Goal: Find specific page/section: Find specific page/section

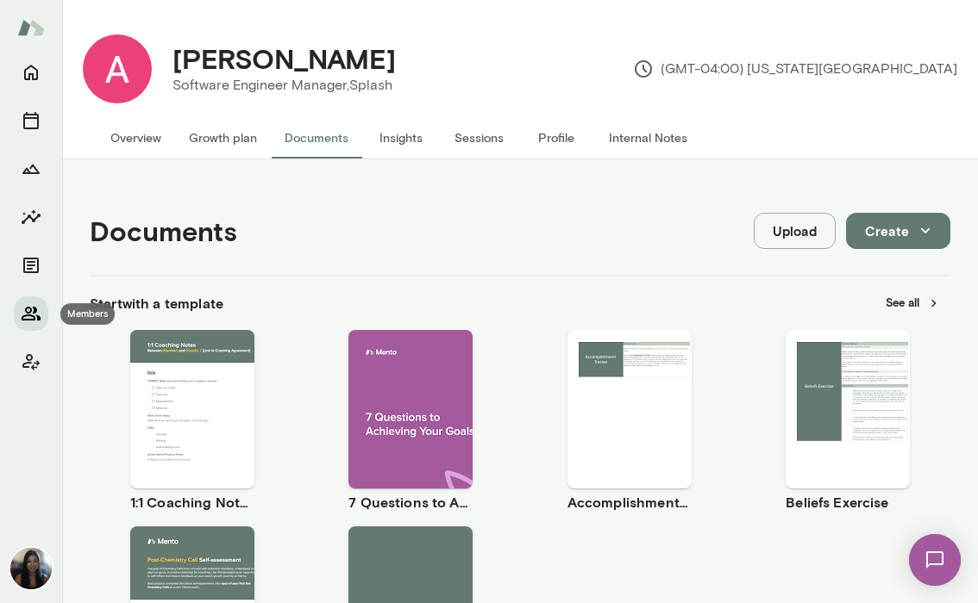
click at [36, 312] on icon "Members" at bounding box center [31, 313] width 21 height 21
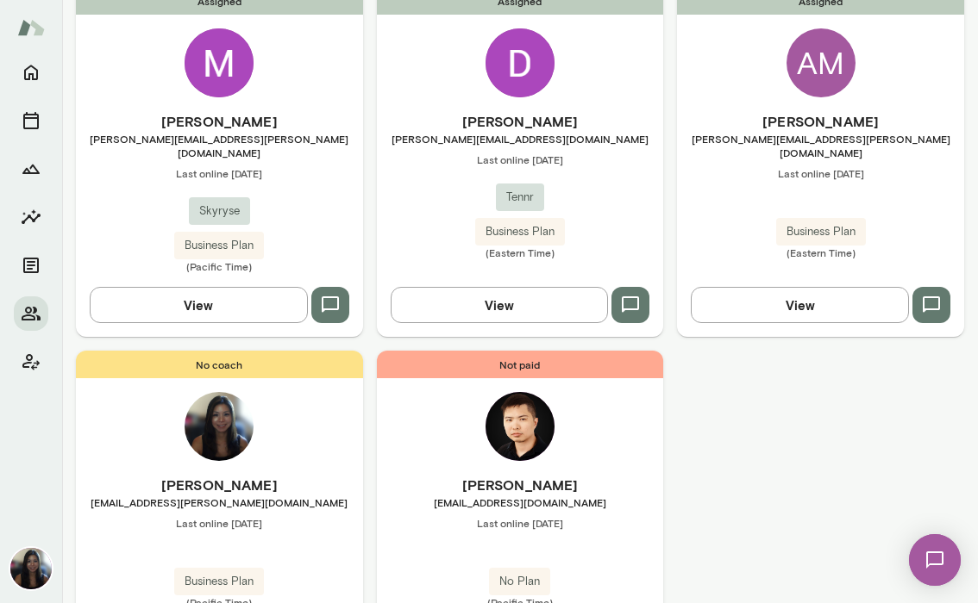
scroll to position [610, 0]
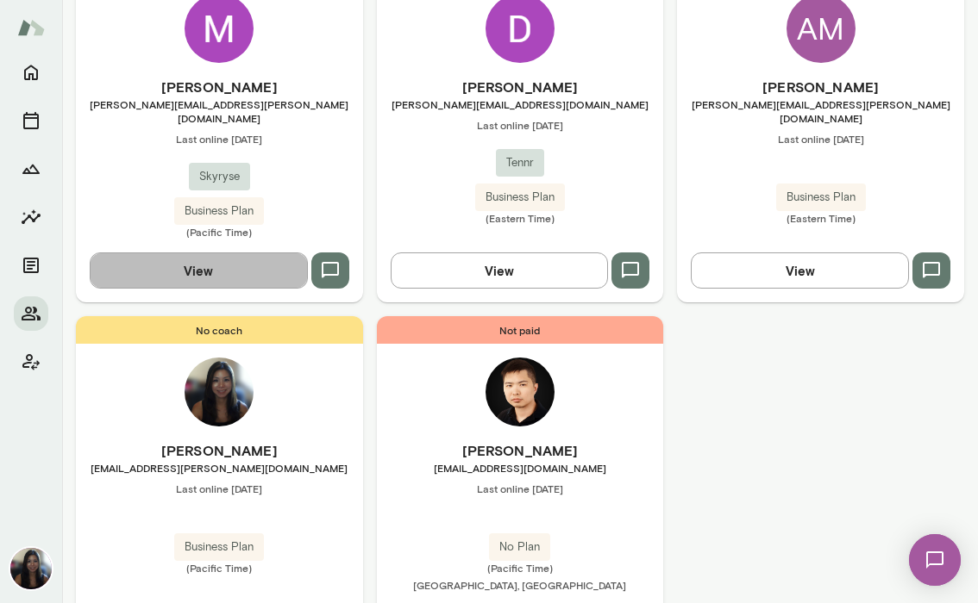
click at [271, 253] on button "View" at bounding box center [199, 271] width 218 height 36
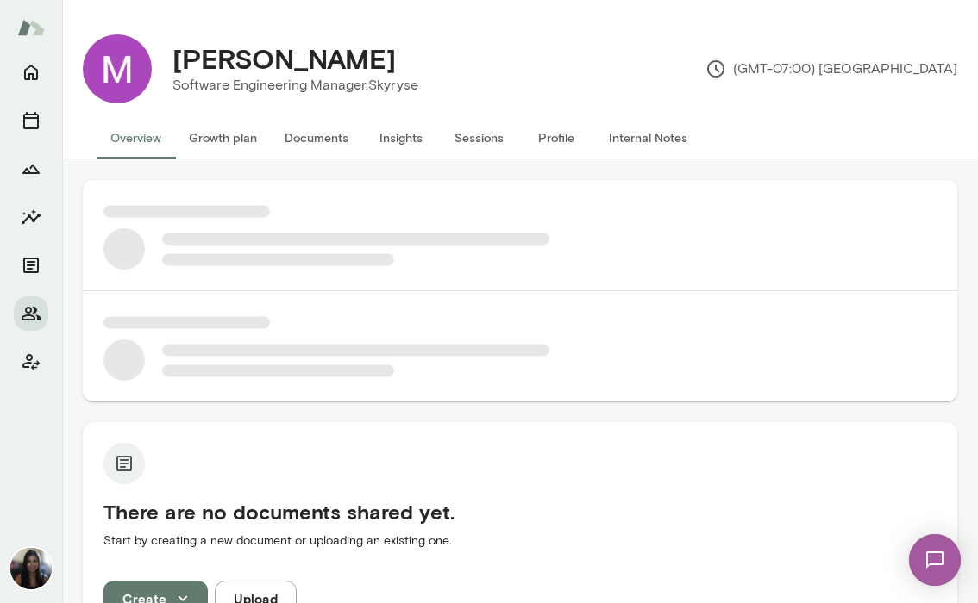
click at [341, 146] on button "Documents" at bounding box center [316, 137] width 91 height 41
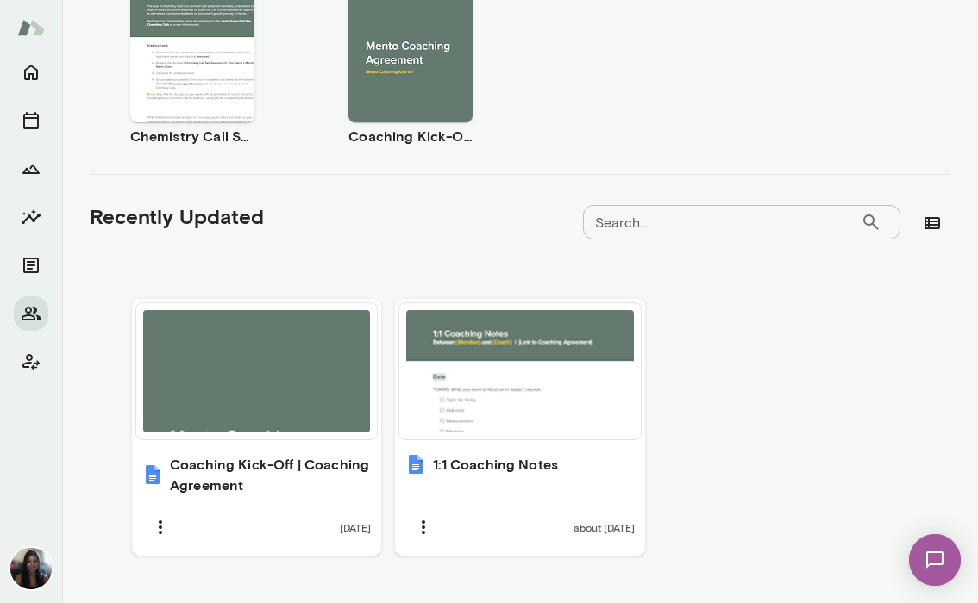
scroll to position [598, 0]
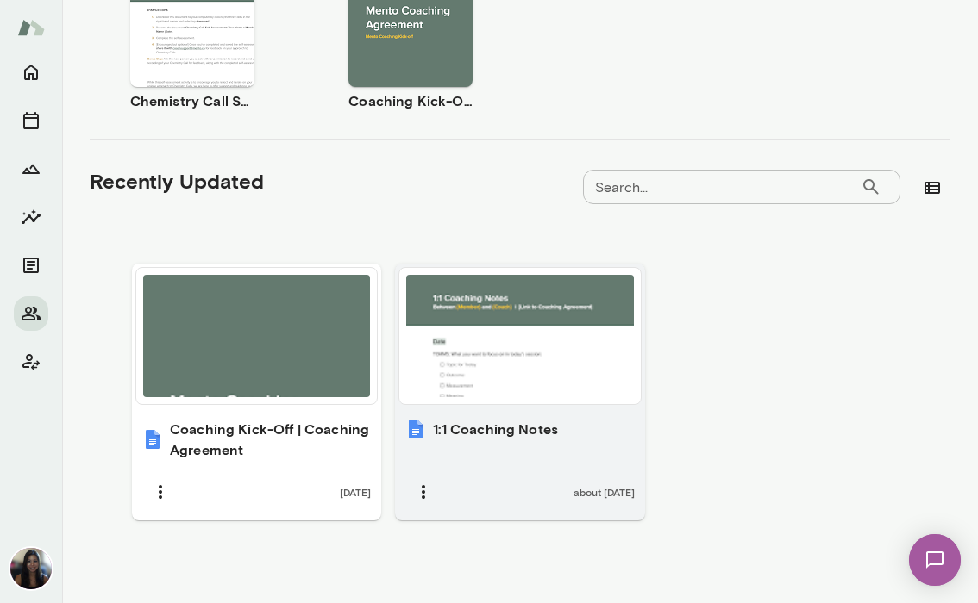
click at [461, 360] on div at bounding box center [519, 336] width 227 height 122
